Goal: Browse casually

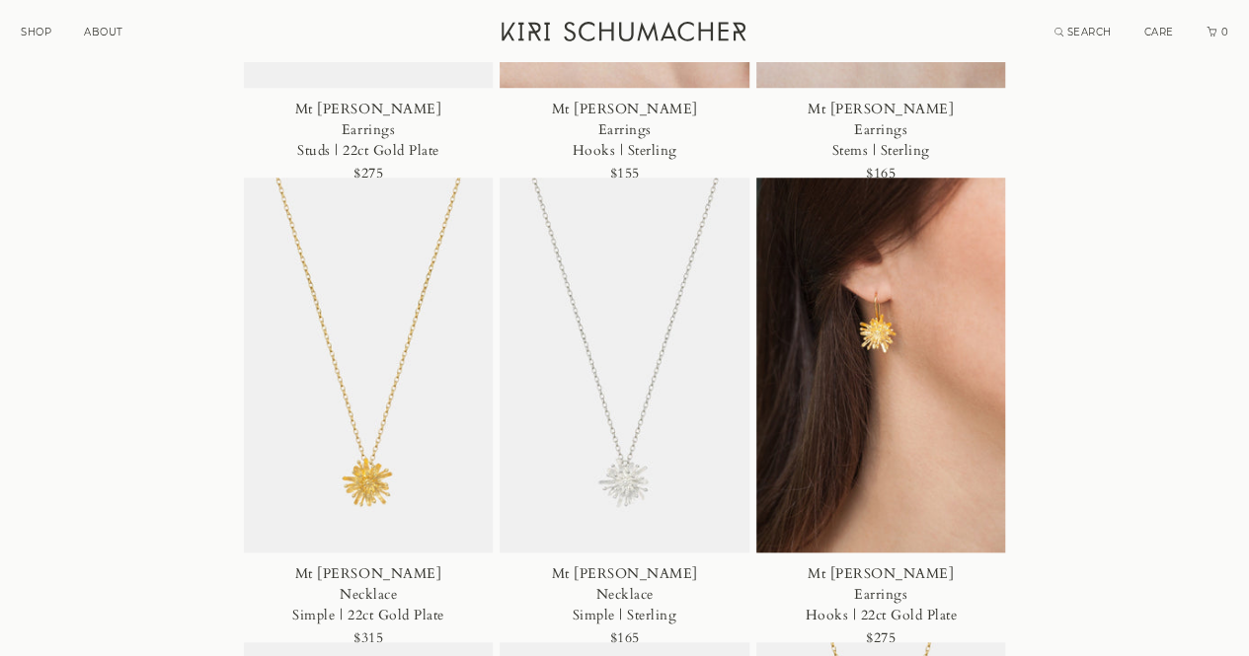
scroll to position [863, 0]
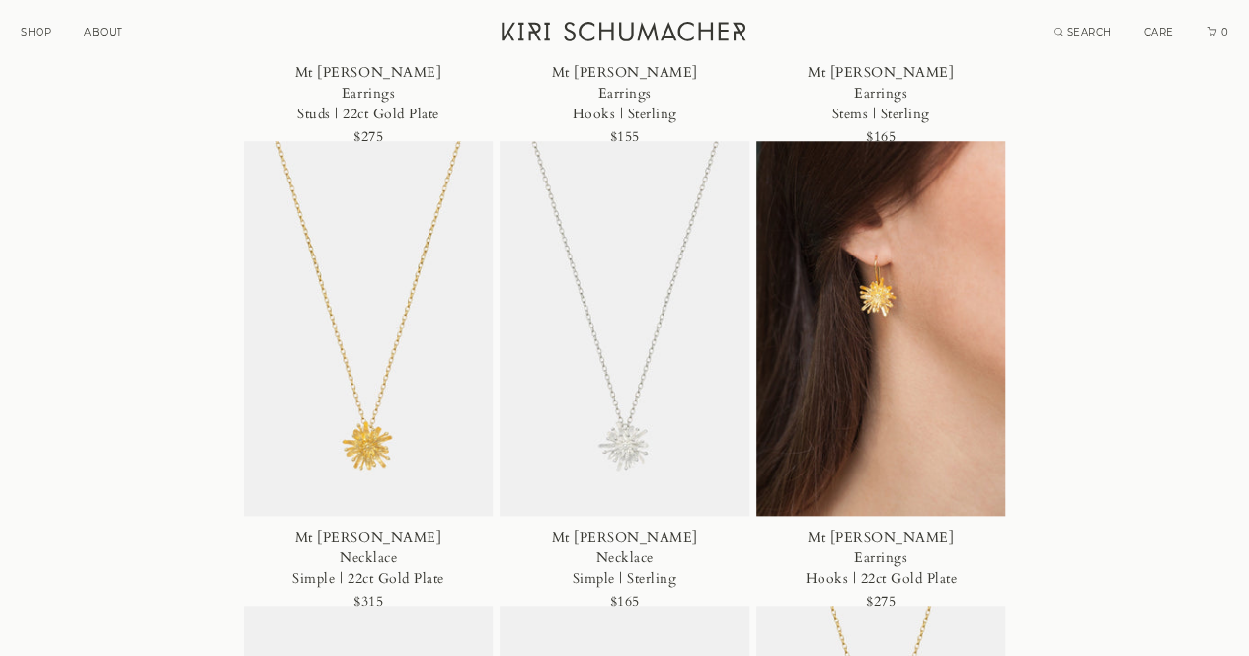
click at [381, 428] on img at bounding box center [369, 328] width 250 height 375
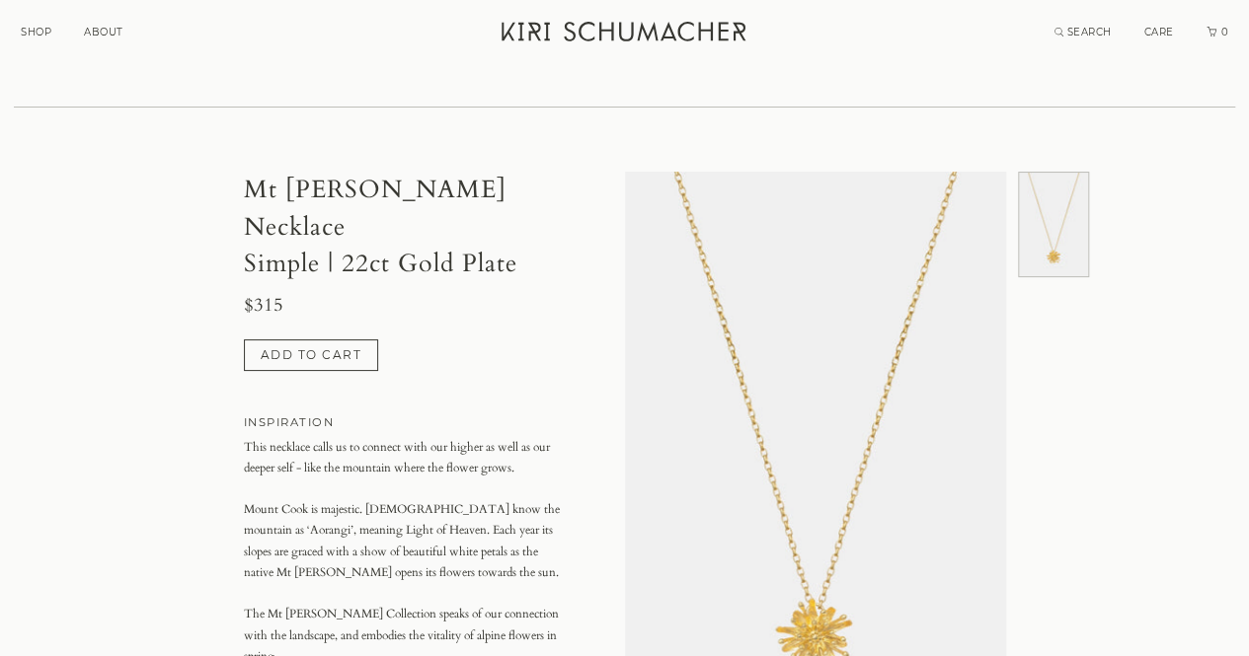
click at [97, 30] on link "ABOUT" at bounding box center [103, 32] width 39 height 13
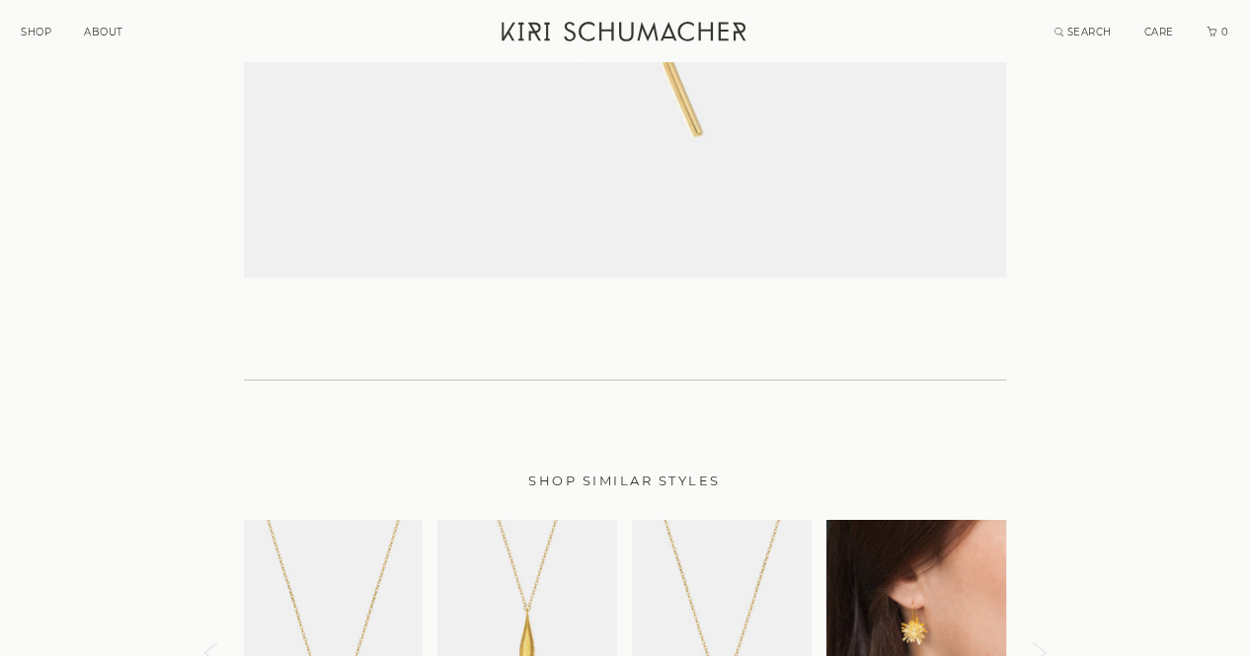
scroll to position [2351, 0]
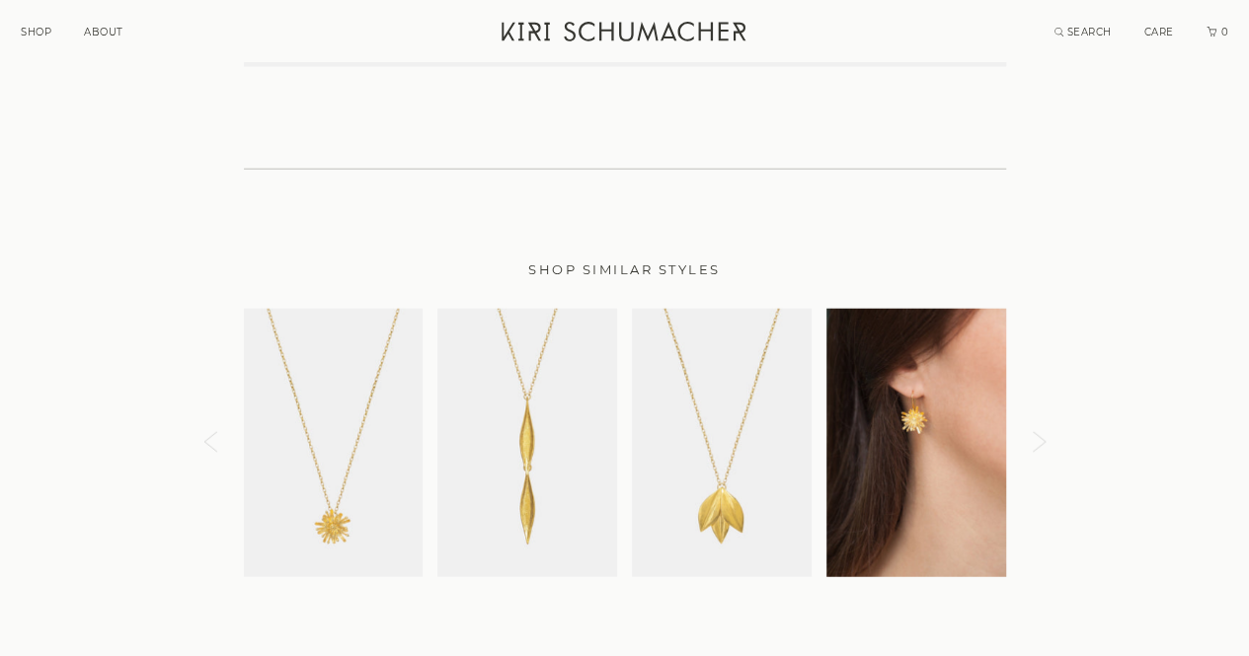
click at [527, 401] on img at bounding box center [527, 443] width 180 height 269
